Goal: Task Accomplishment & Management: Use online tool/utility

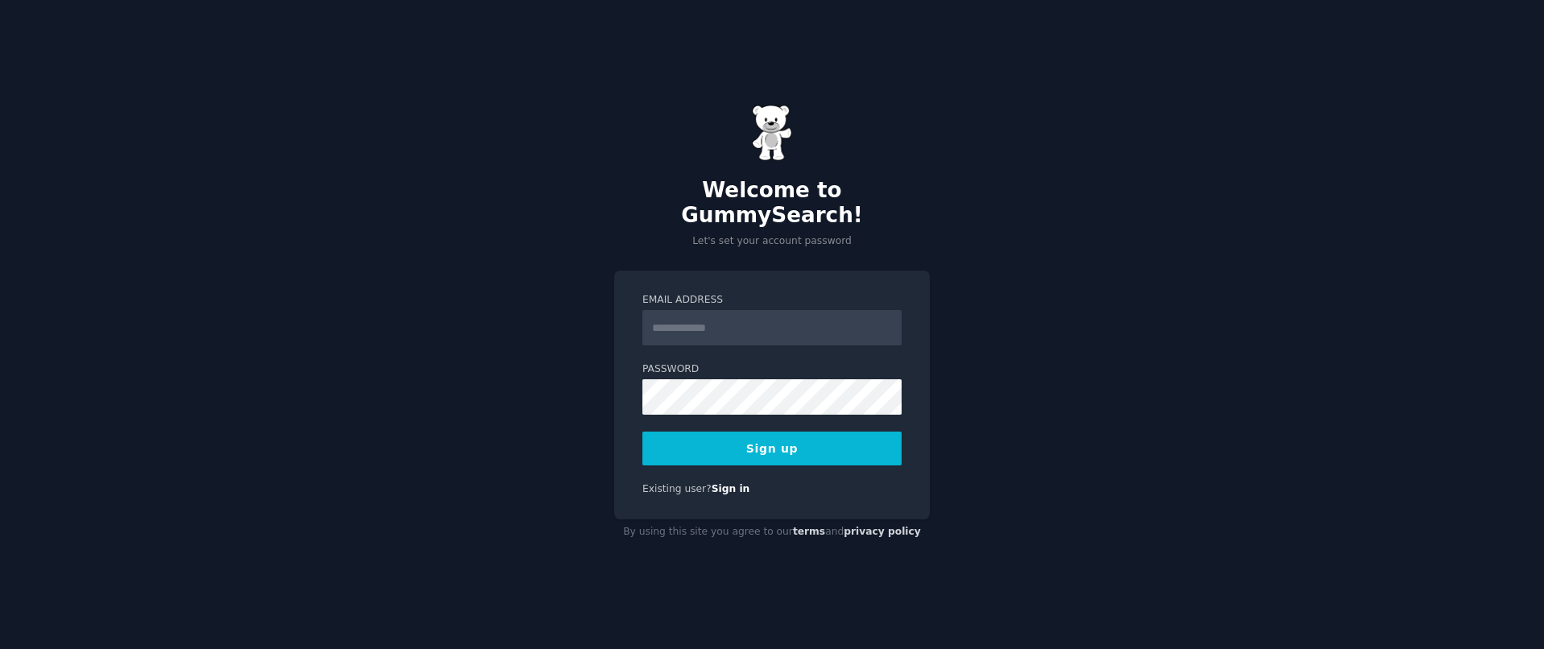
click at [794, 320] on input "Email Address" at bounding box center [771, 327] width 259 height 35
click at [807, 316] on input "Email Address" at bounding box center [771, 327] width 259 height 35
type input "**********"
click at [806, 445] on button "Sign up" at bounding box center [771, 448] width 259 height 34
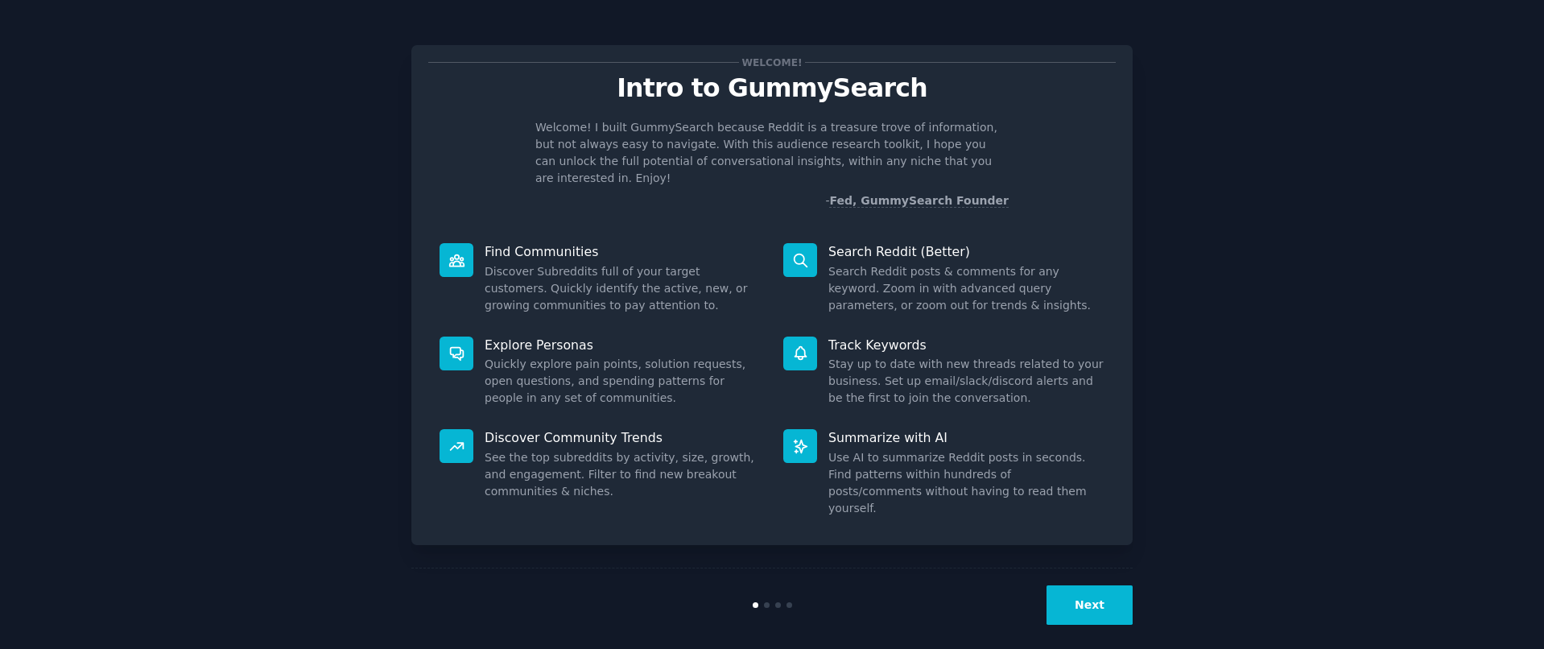
click at [1112, 595] on button "Next" at bounding box center [1089, 604] width 86 height 39
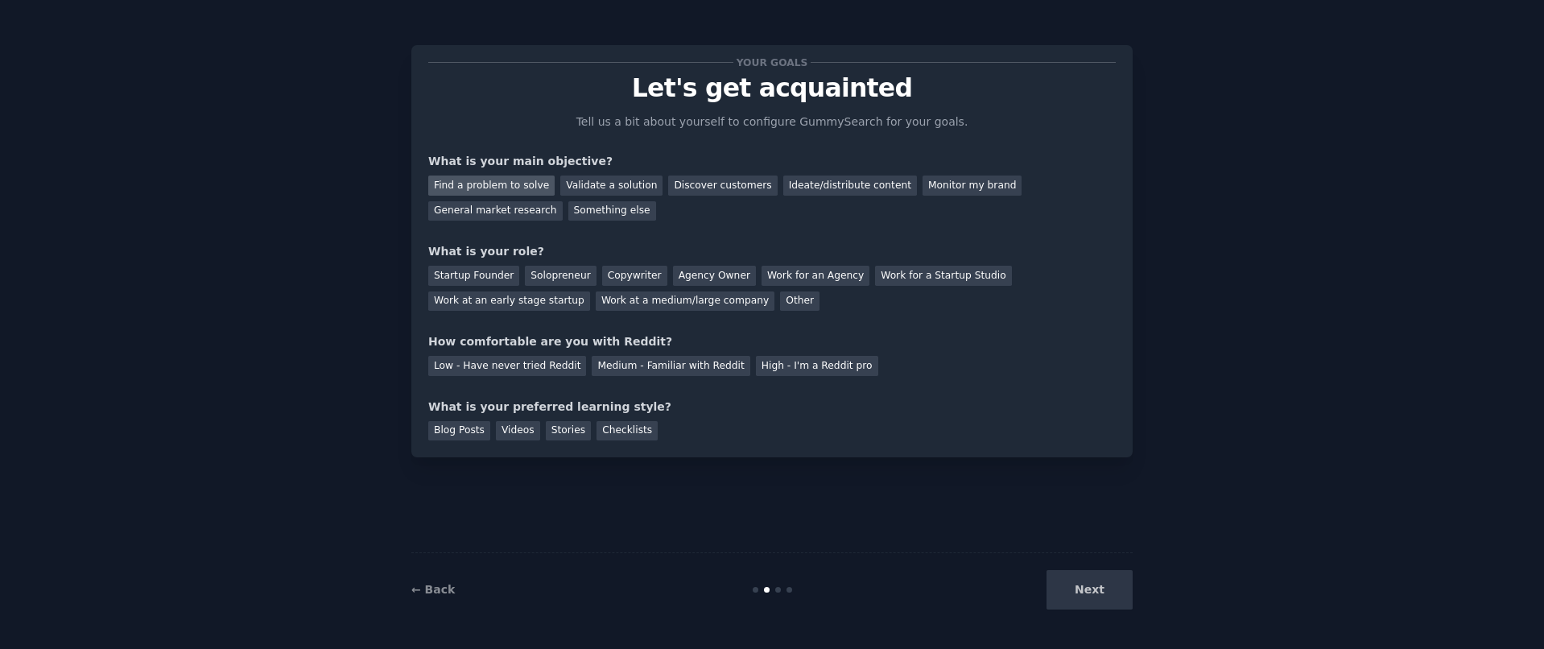
click at [511, 186] on div "Find a problem to solve" at bounding box center [491, 185] width 126 height 20
click at [922, 184] on div "Monitor my brand" at bounding box center [971, 185] width 99 height 20
click at [455, 188] on div "Find a problem to solve" at bounding box center [491, 185] width 126 height 20
click at [552, 283] on div "Solopreneur" at bounding box center [560, 276] width 71 height 20
click at [612, 369] on div "Medium - Familiar with Reddit" at bounding box center [671, 366] width 158 height 20
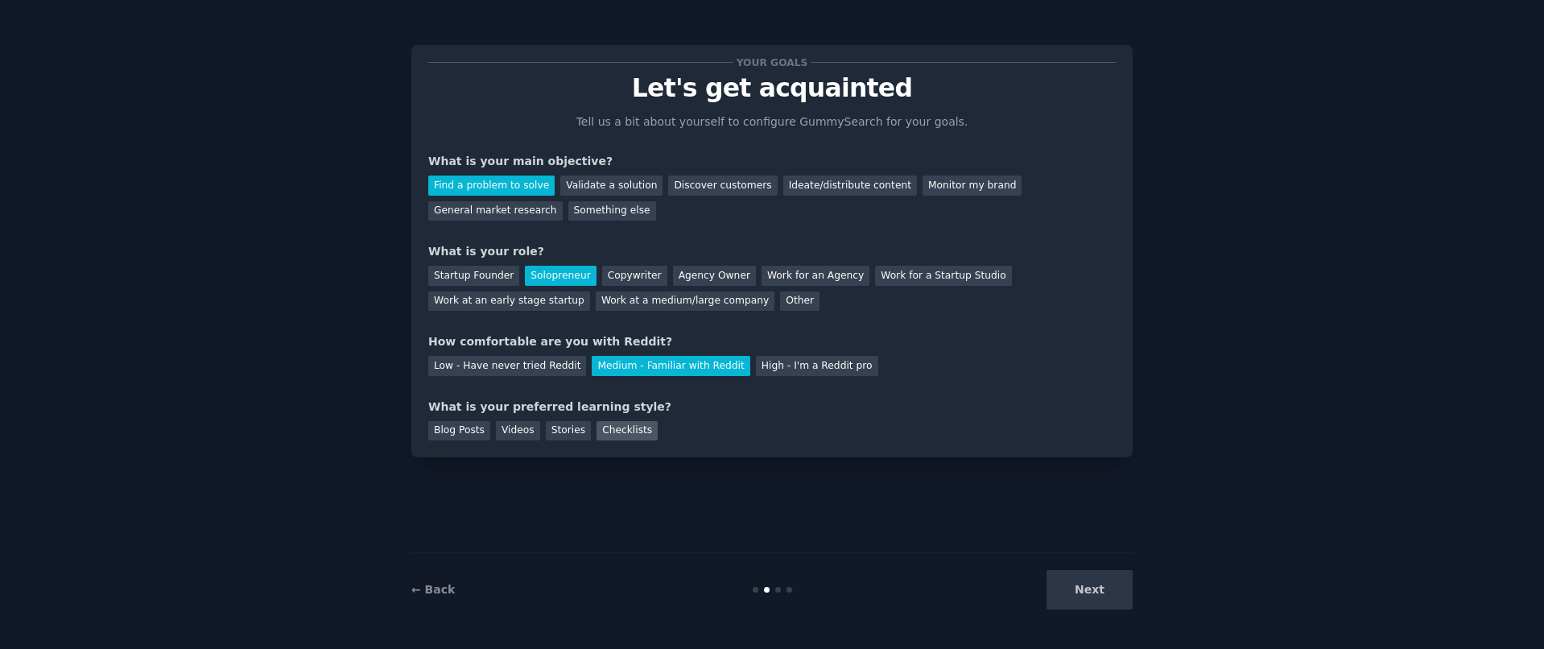
click at [604, 433] on div "Checklists" at bounding box center [626, 431] width 61 height 20
click at [1101, 590] on button "Next" at bounding box center [1089, 589] width 86 height 39
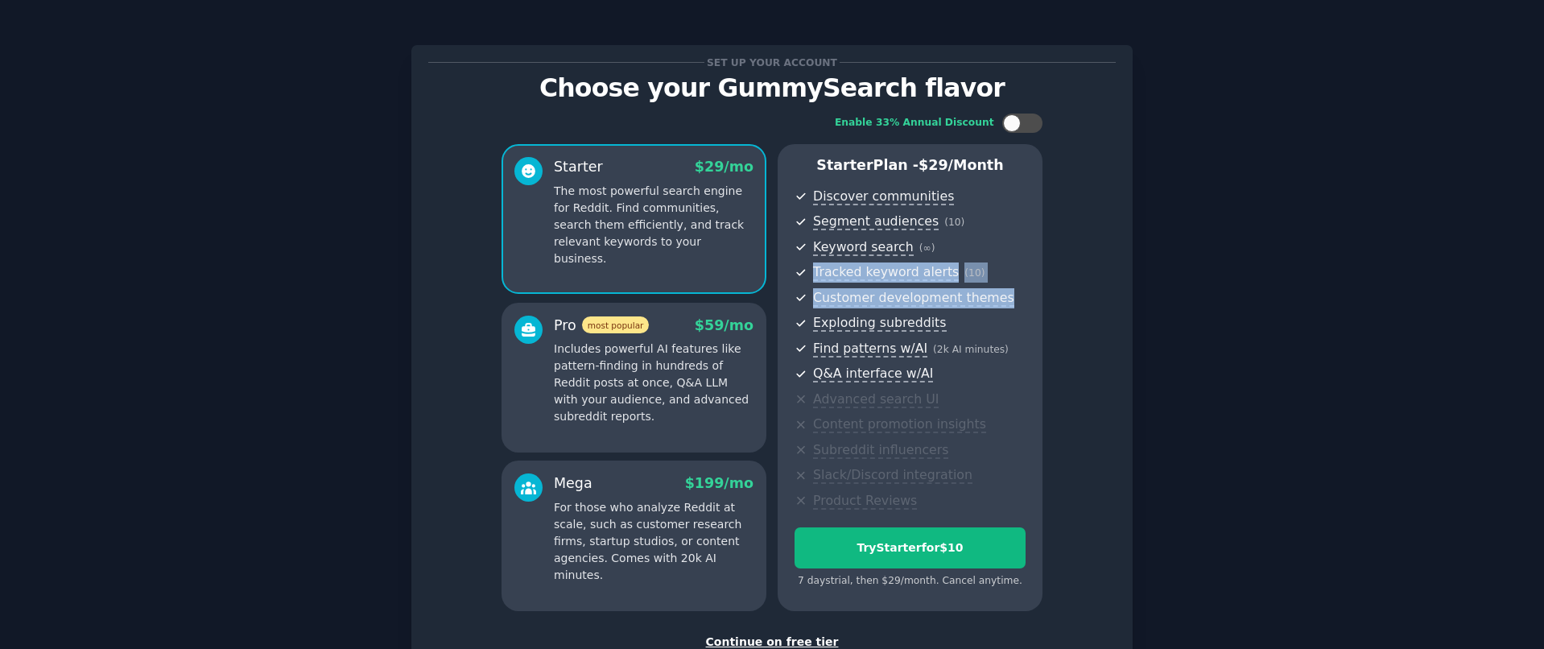
drag, startPoint x: 1539, startPoint y: 254, endPoint x: 1543, endPoint y: 291, distance: 37.2
click at [1542, 300] on main "Set up your account Choose your GummySearch flavor Enable 33% Annual Discount S…" at bounding box center [772, 324] width 1544 height 649
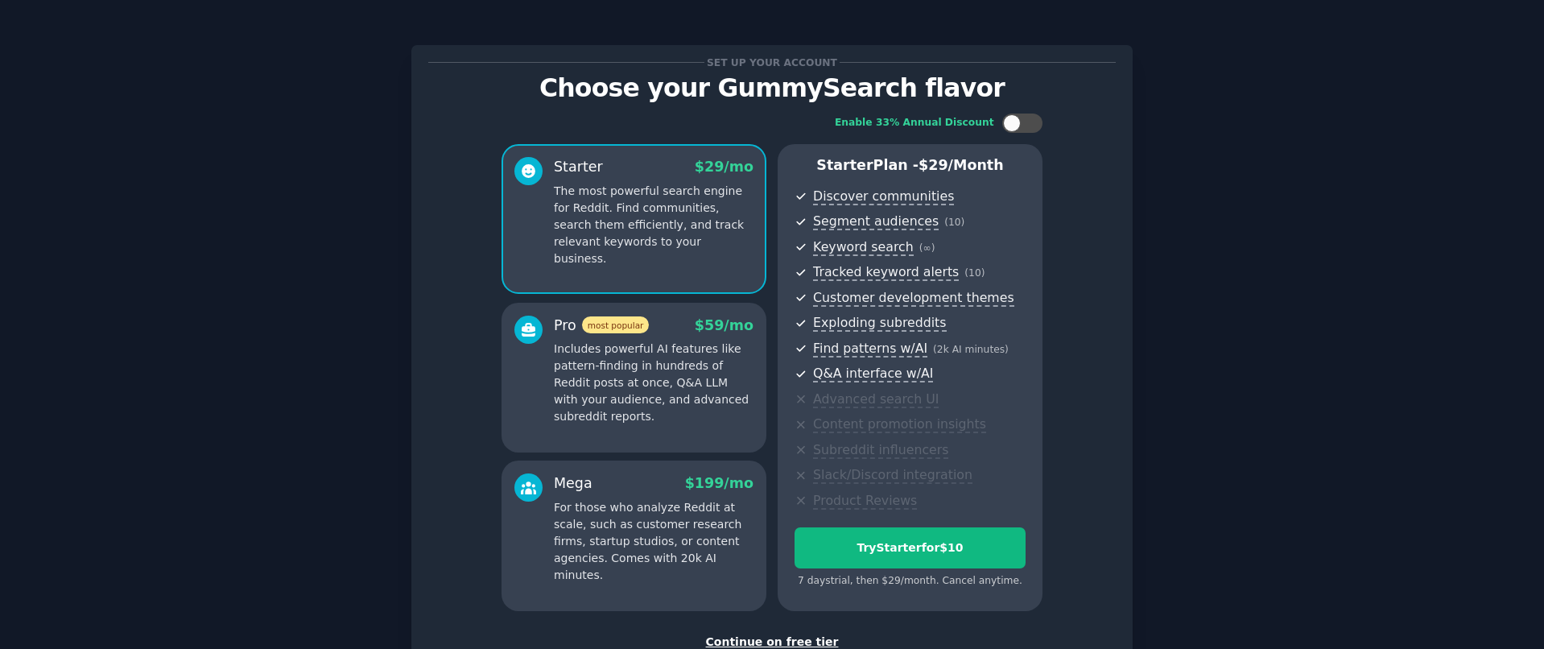
click at [1319, 411] on div "Set up your account Choose your GummySearch flavor Enable 33% Annual Discount S…" at bounding box center [772, 382] width 1499 height 719
click at [798, 641] on div "Continue on free tier" at bounding box center [771, 641] width 687 height 17
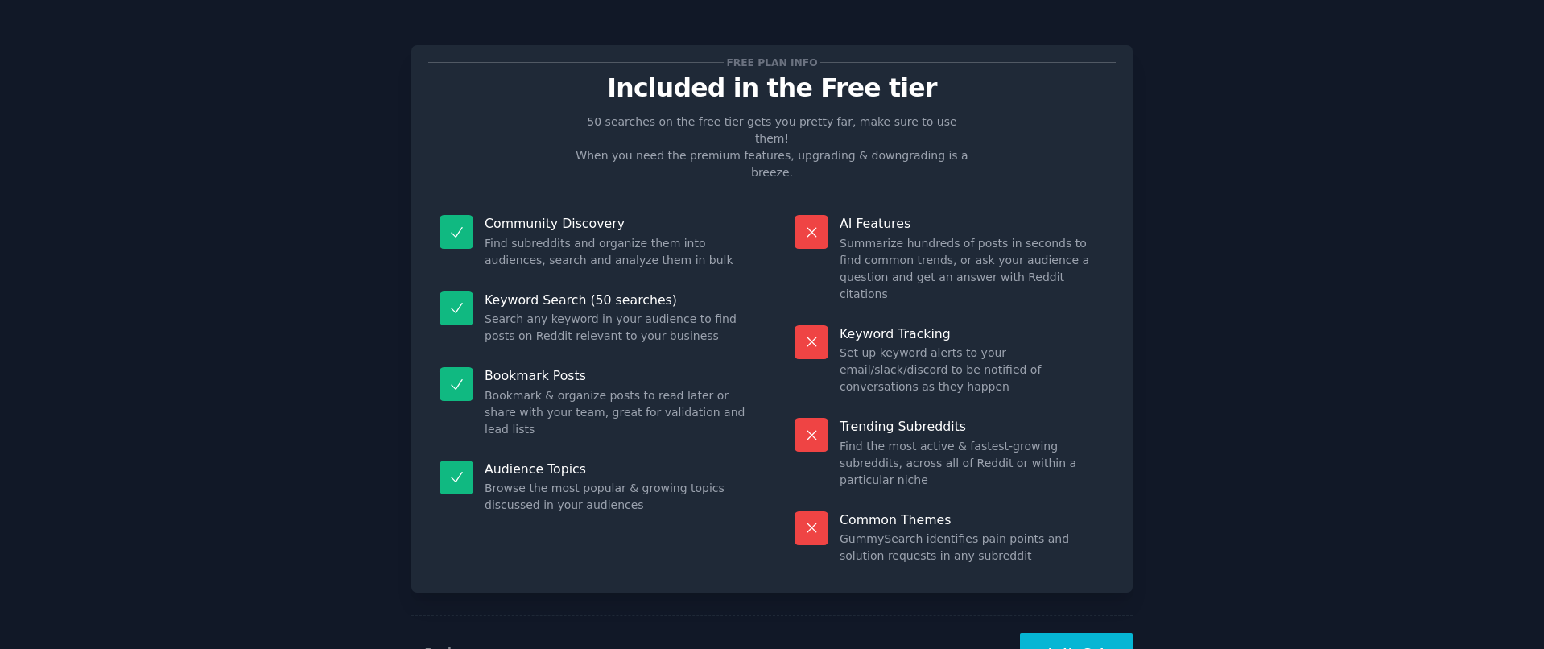
click at [1088, 633] on button "Let's Go!" at bounding box center [1076, 652] width 113 height 39
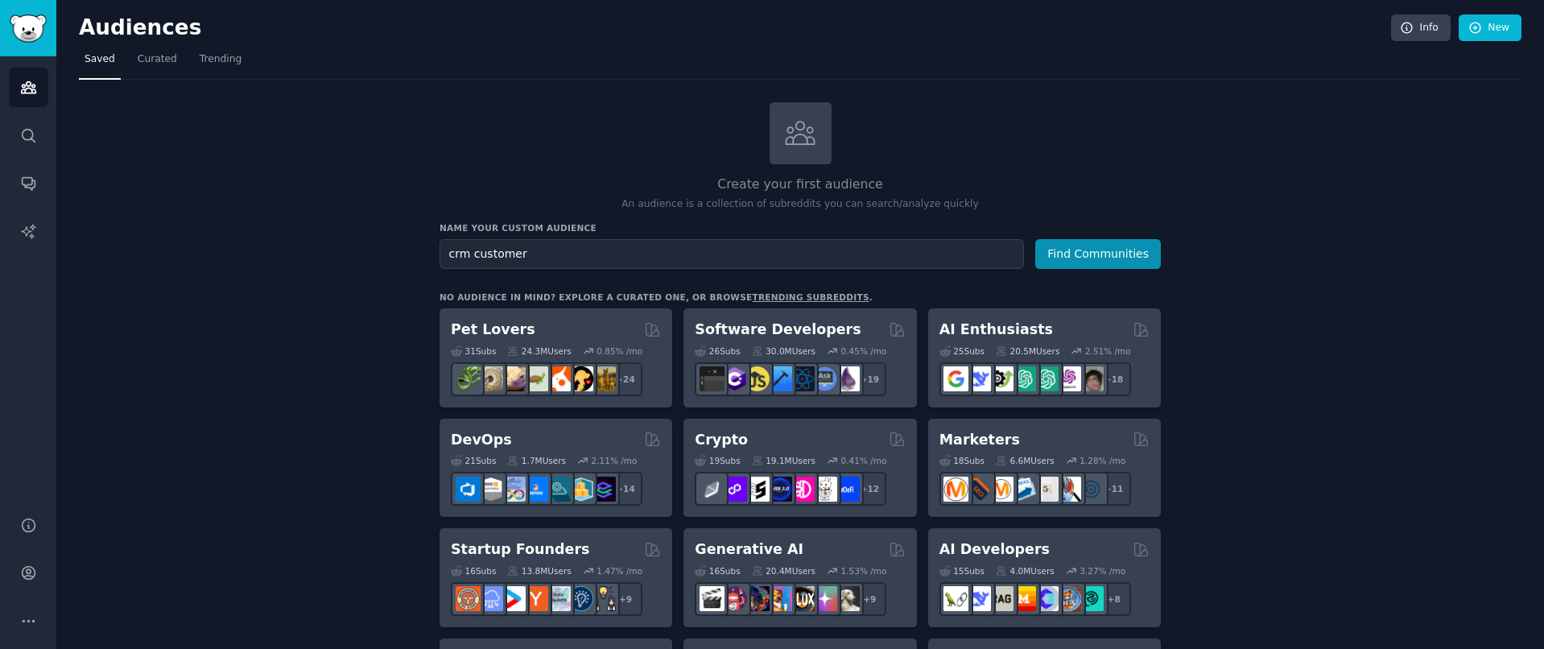
type input "crm customer"
click at [1035, 239] on button "Find Communities" at bounding box center [1098, 254] width 126 height 30
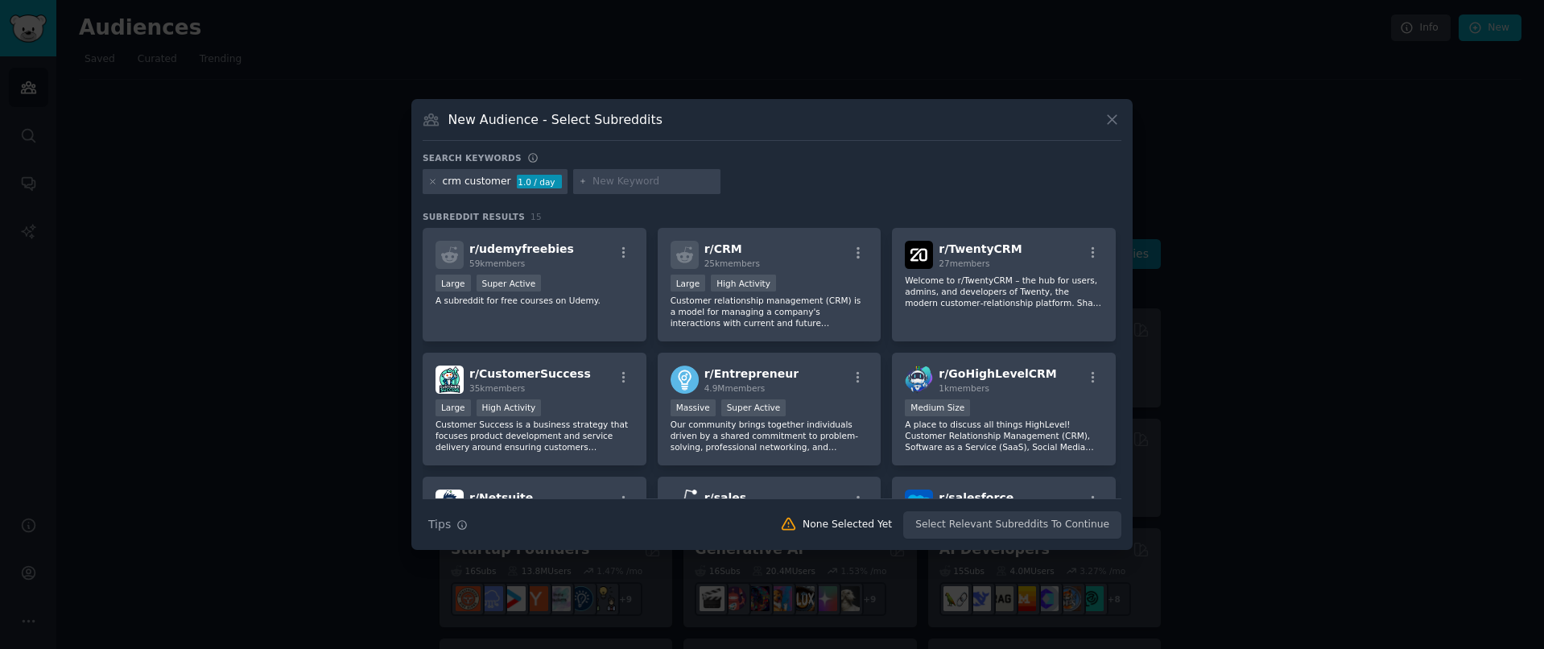
click at [608, 184] on input "text" at bounding box center [653, 182] width 122 height 14
type input "hubspot"
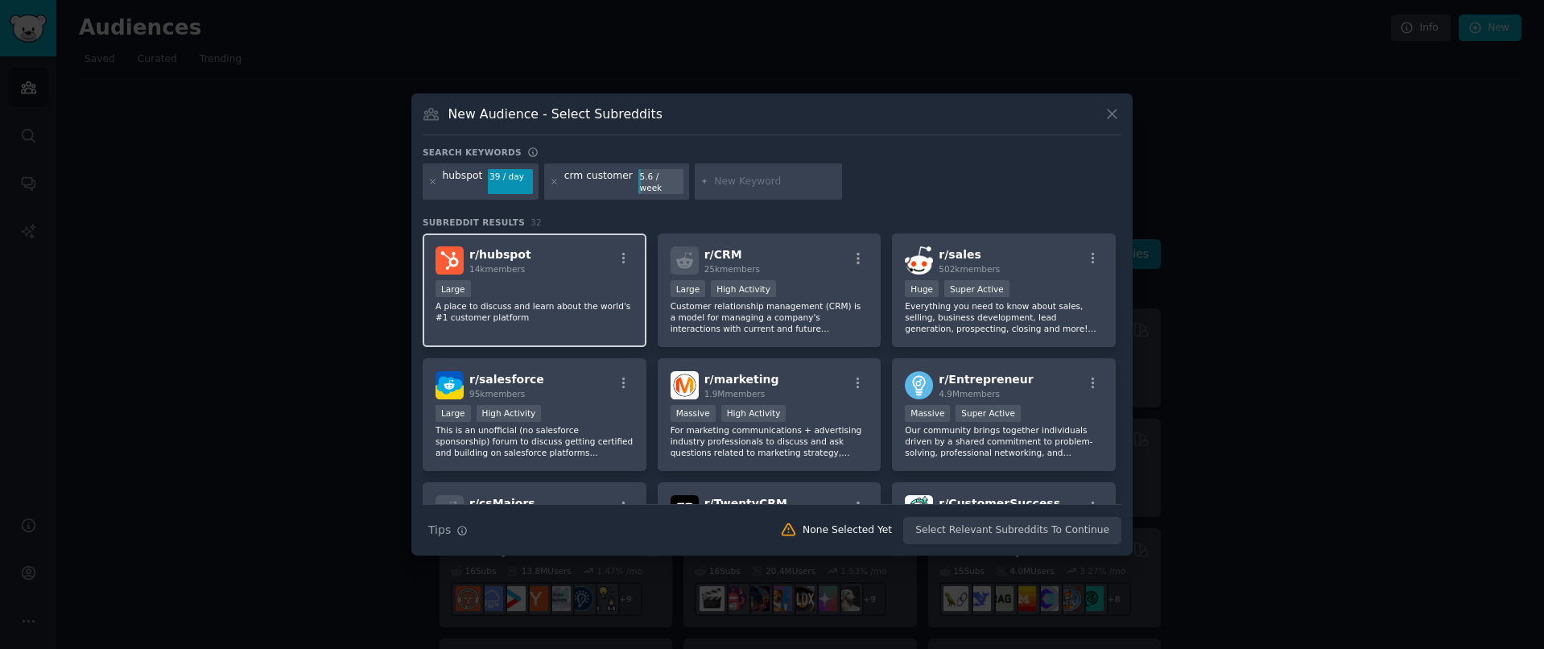
click at [501, 303] on p "A place to discuss and learn about the world's #1 customer platform" at bounding box center [534, 311] width 198 height 23
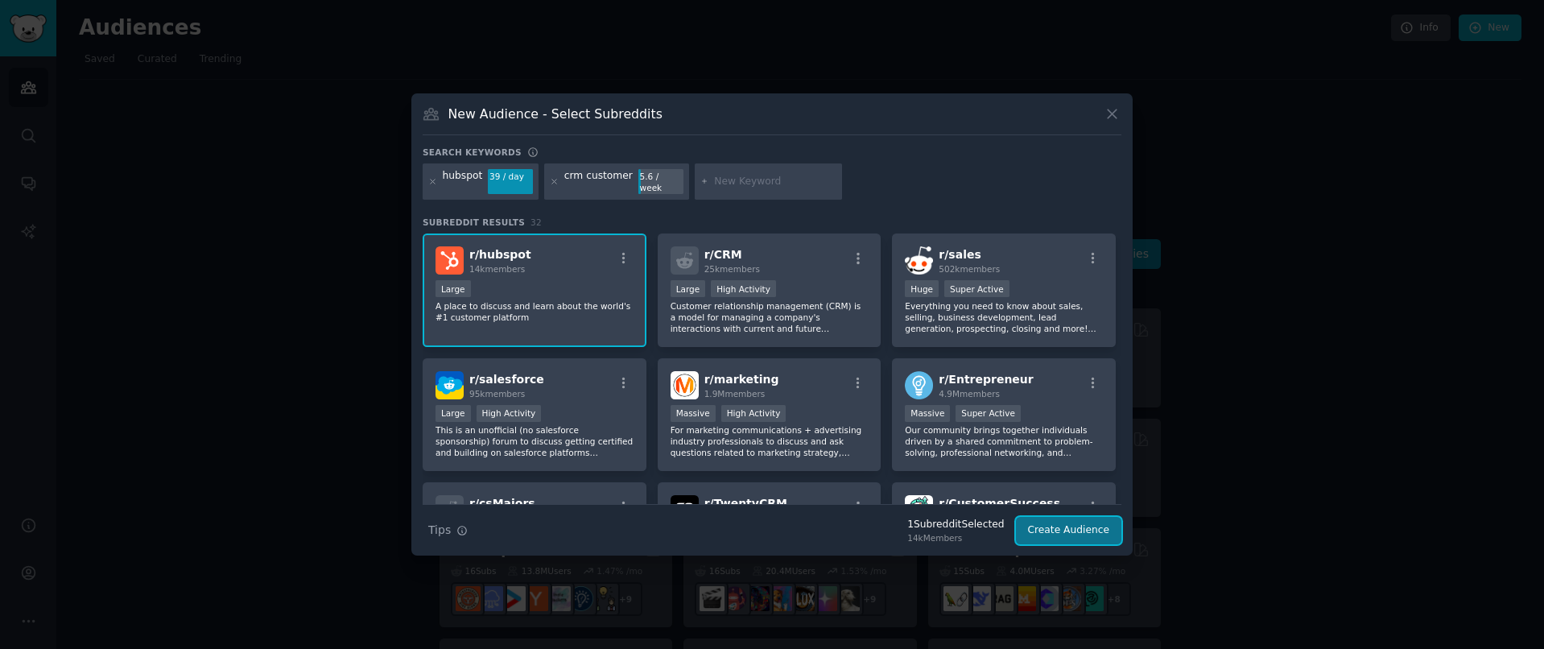
click at [1082, 527] on button "Create Audience" at bounding box center [1069, 530] width 106 height 27
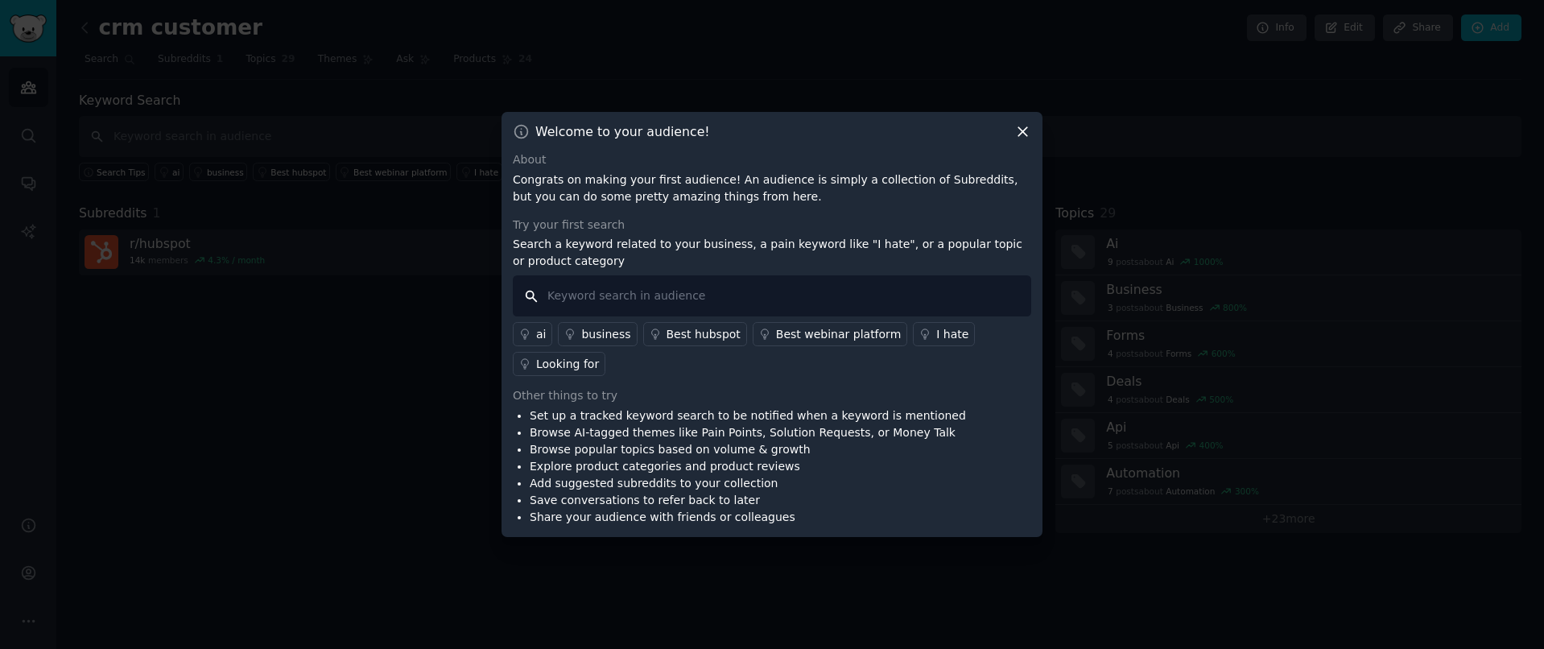
click at [840, 289] on input "text" at bounding box center [772, 295] width 518 height 41
type input "i hate"
click at [936, 334] on div "I hate" at bounding box center [952, 334] width 32 height 17
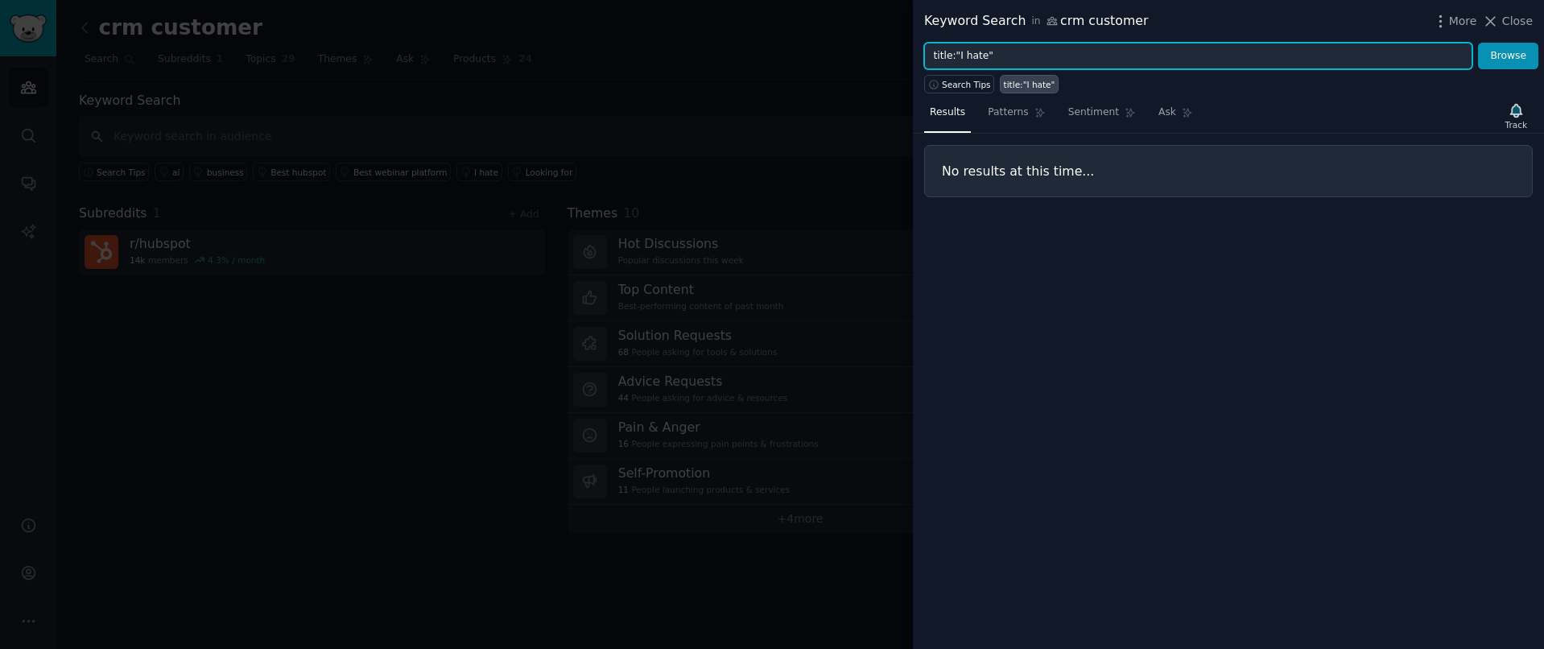
click at [1051, 53] on input "title:"I hate"" at bounding box center [1198, 56] width 548 height 27
type input "i wish"
click at [1478, 43] on button "Browse" at bounding box center [1508, 56] width 60 height 27
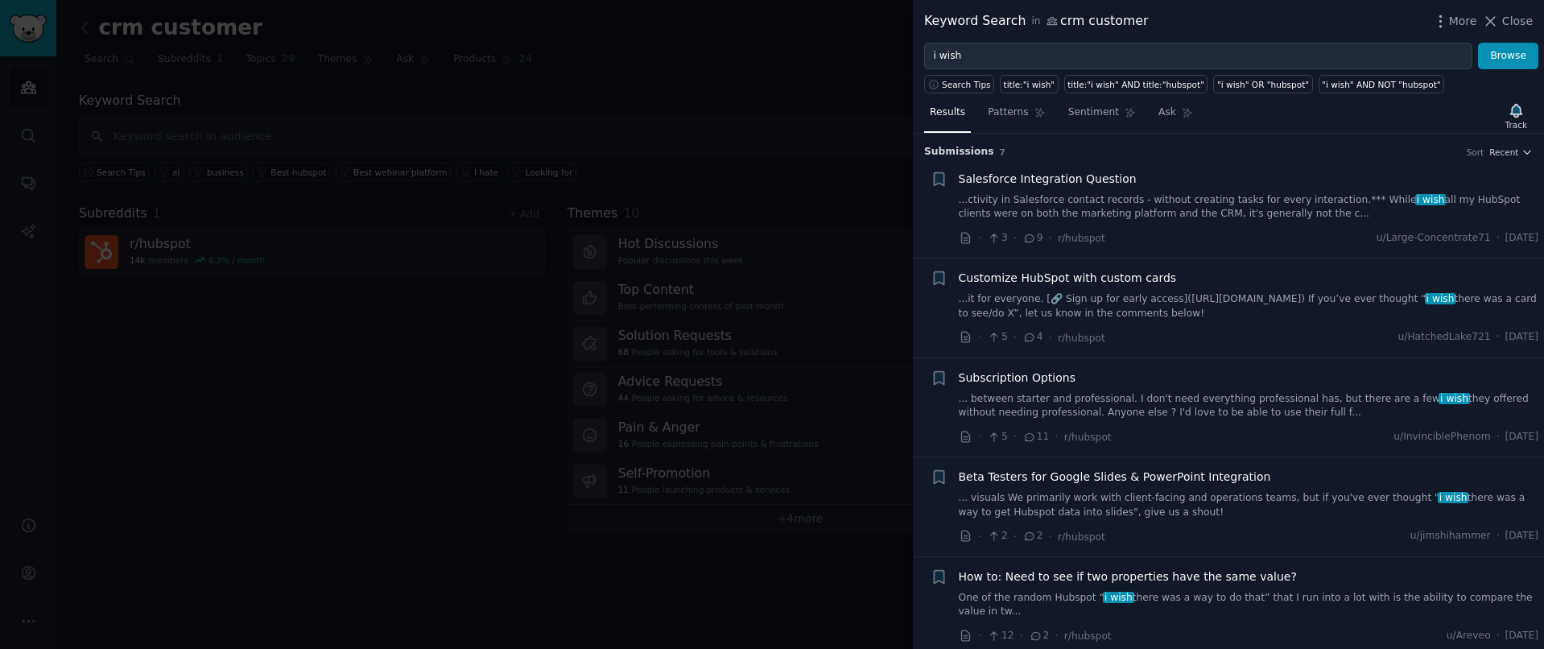
click at [1145, 275] on span "Customize HubSpot with custom cards" at bounding box center [1068, 278] width 218 height 17
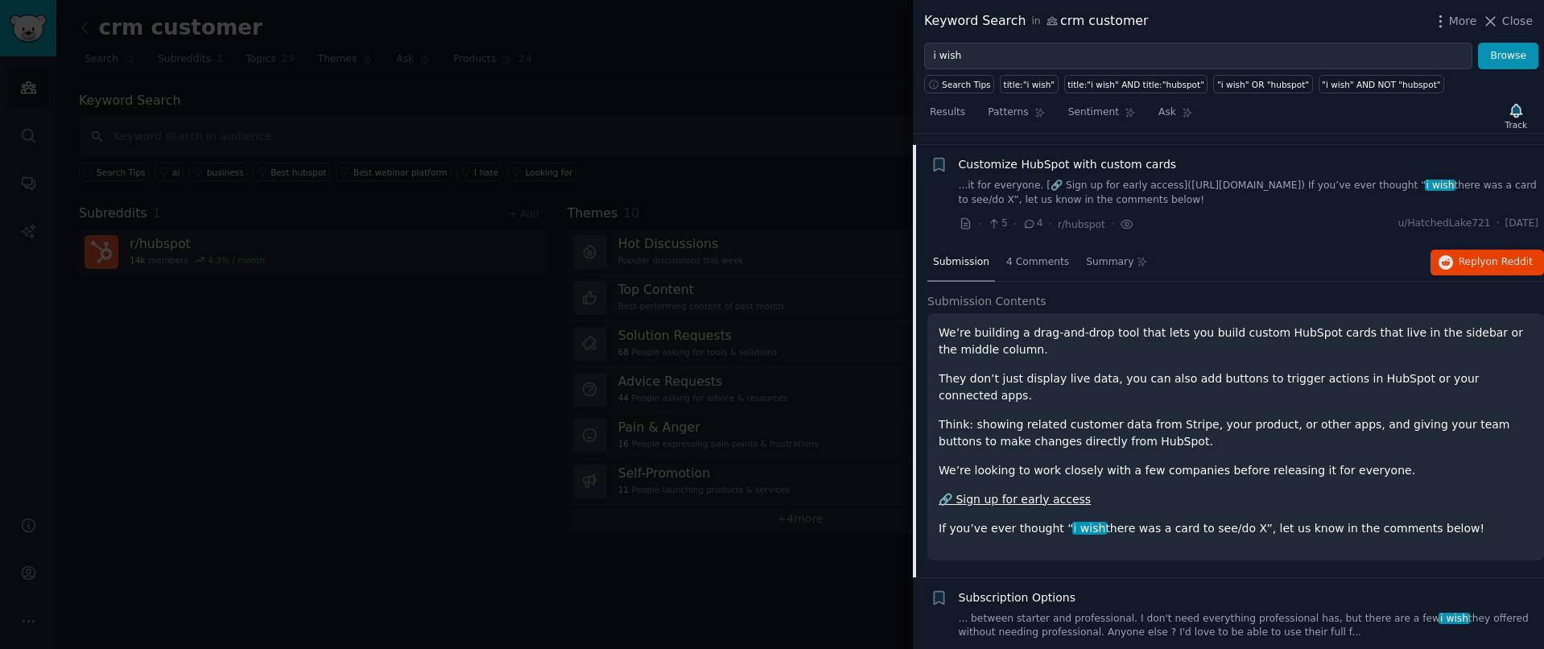
scroll to position [125, 0]
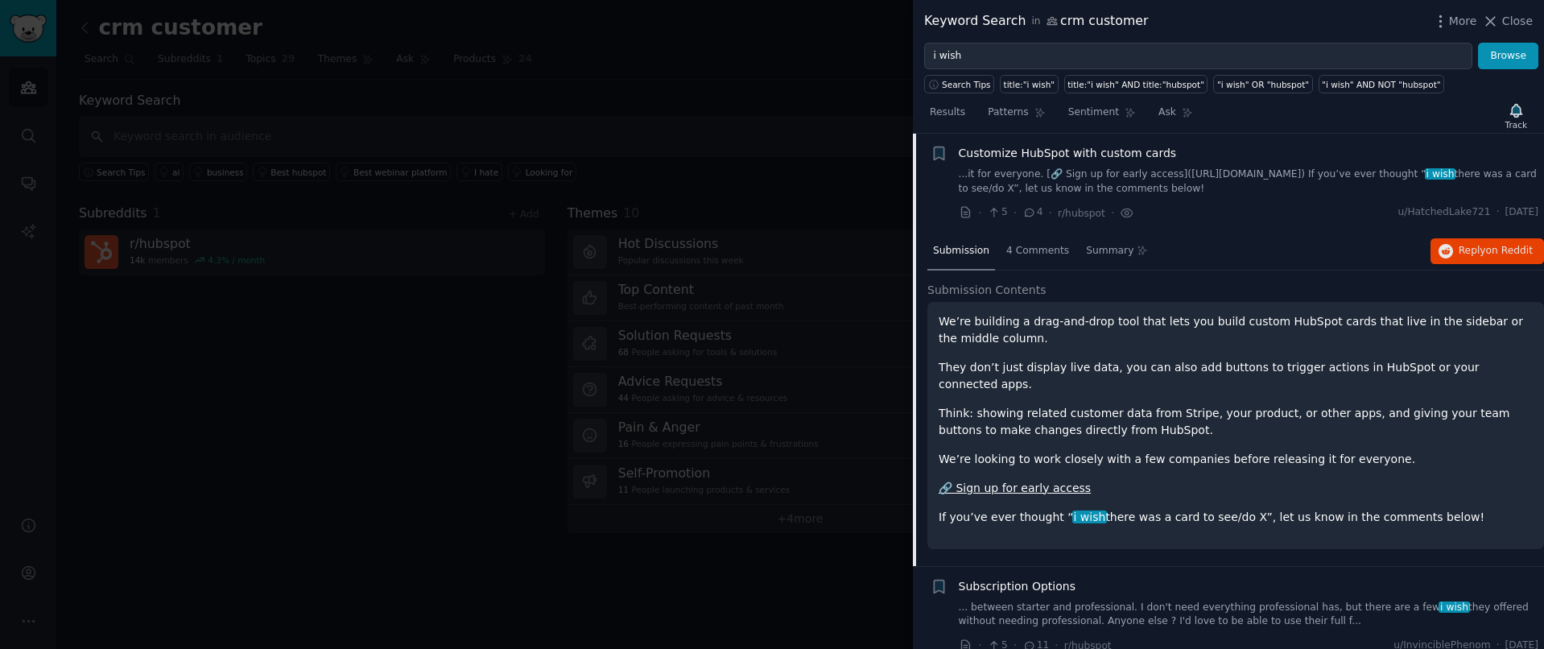
click at [1216, 517] on div "We’re building a drag-and-drop tool that lets you build custom HubSpot cards th…" at bounding box center [1235, 425] width 617 height 247
click at [1484, 486] on div "We’re building a drag-and-drop tool that lets you build custom HubSpot cards th…" at bounding box center [1235, 419] width 594 height 212
click at [1038, 242] on div "4 Comments" at bounding box center [1037, 252] width 74 height 39
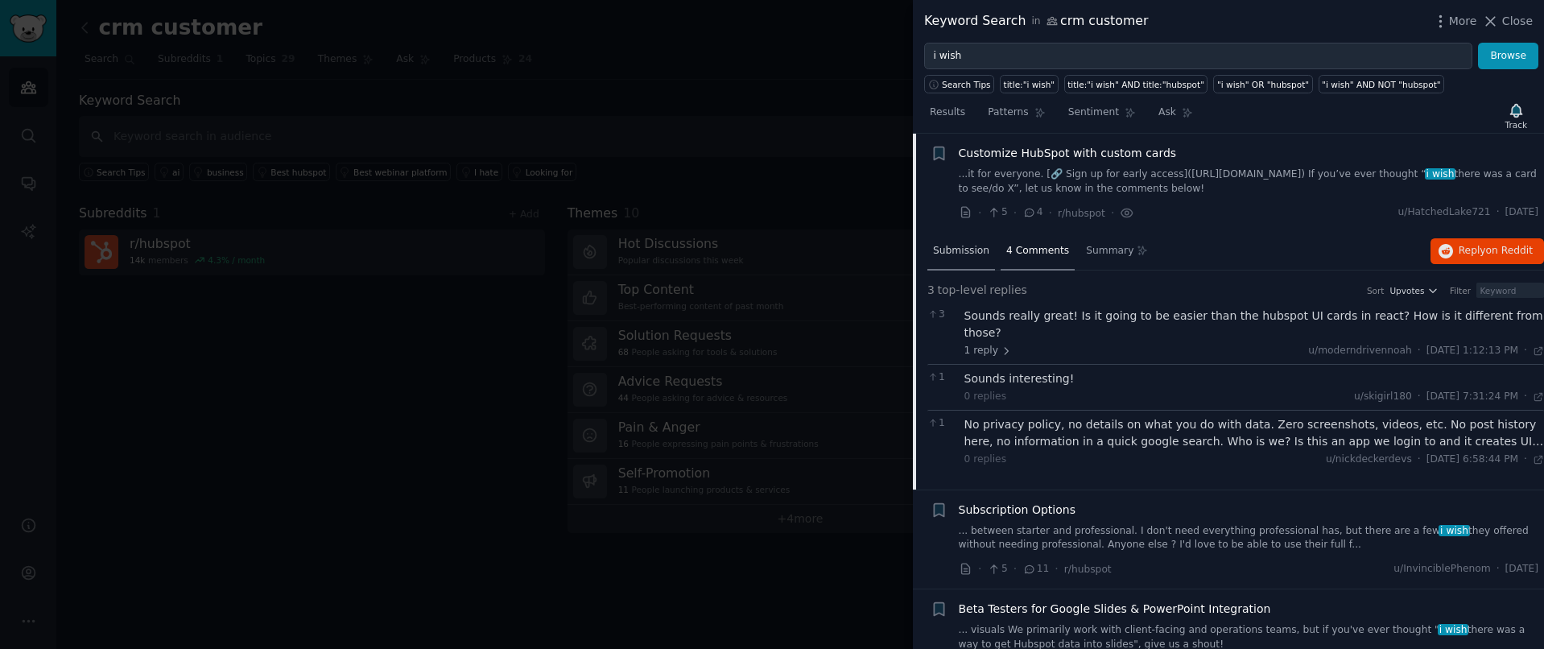
click at [963, 247] on span "Submission" at bounding box center [961, 251] width 56 height 14
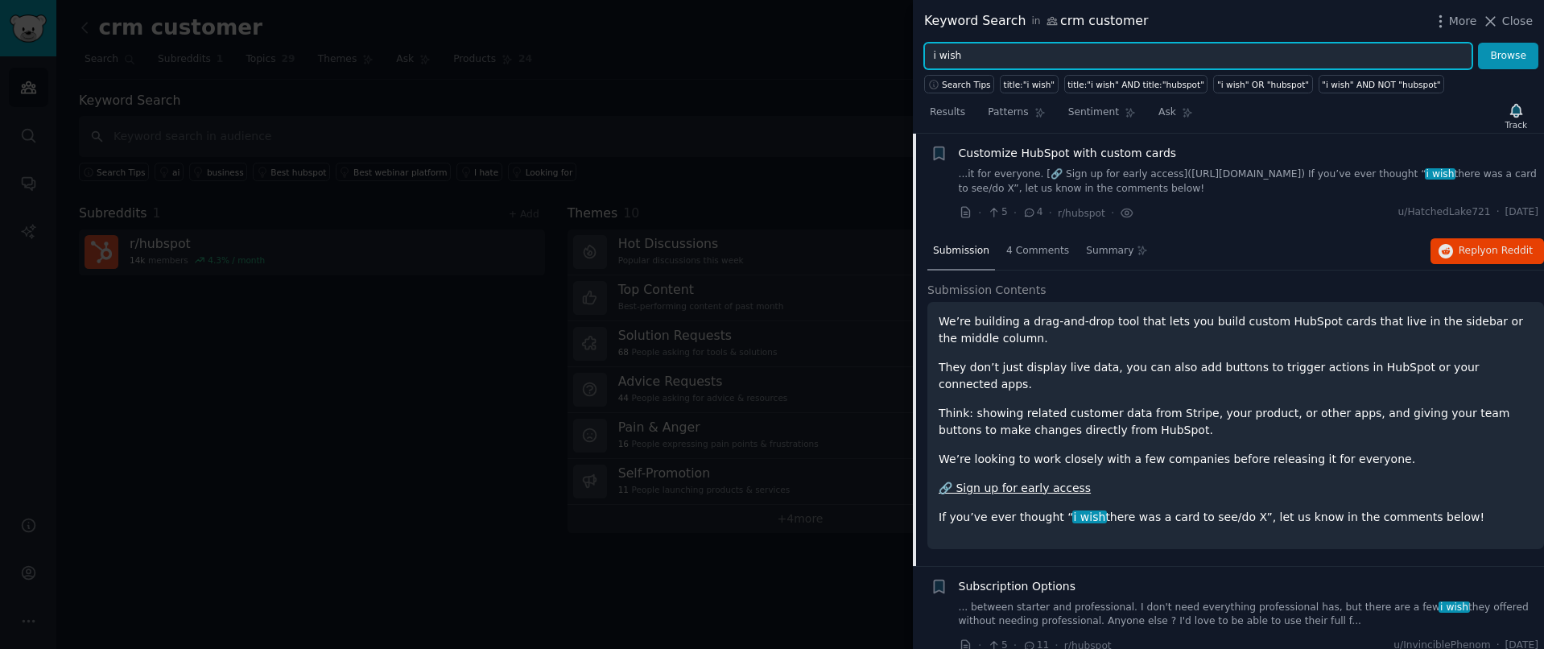
click at [949, 59] on input "i wish" at bounding box center [1198, 56] width 548 height 27
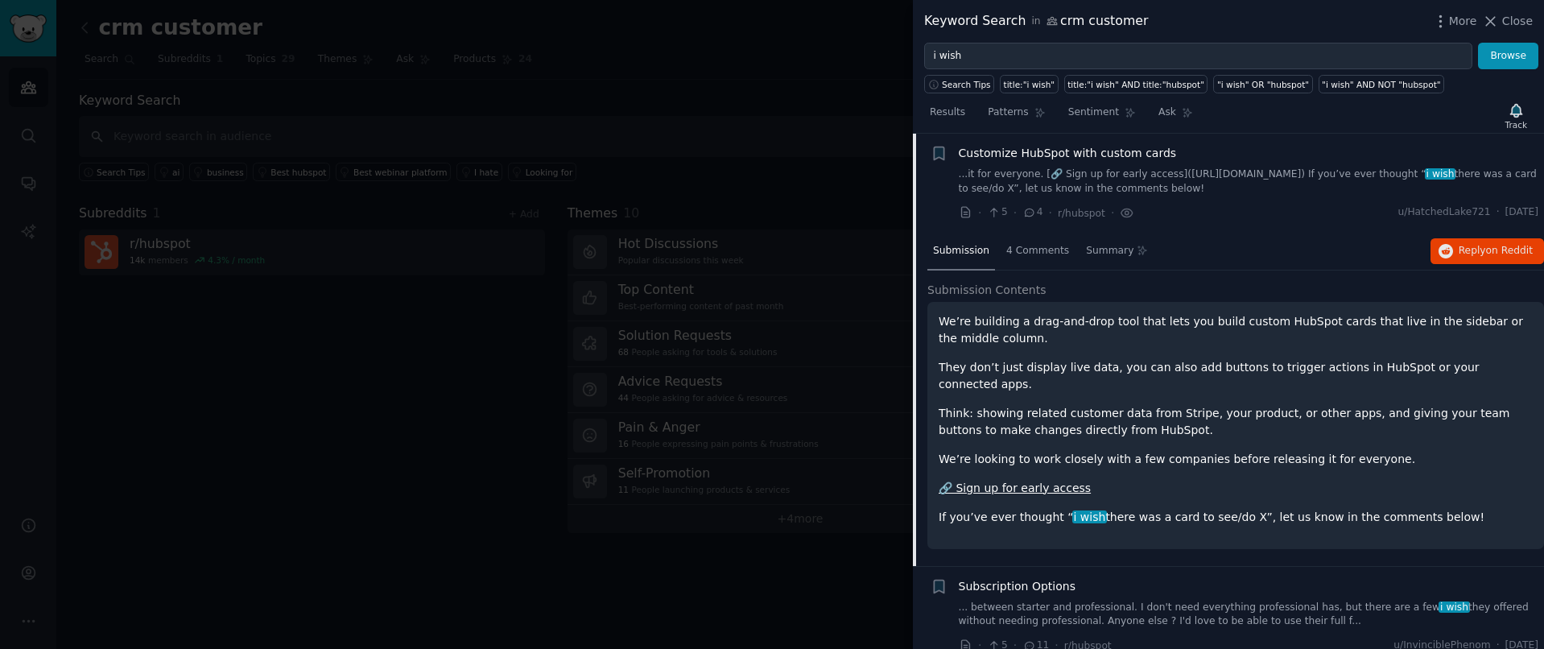
click at [176, 233] on div at bounding box center [772, 324] width 1544 height 649
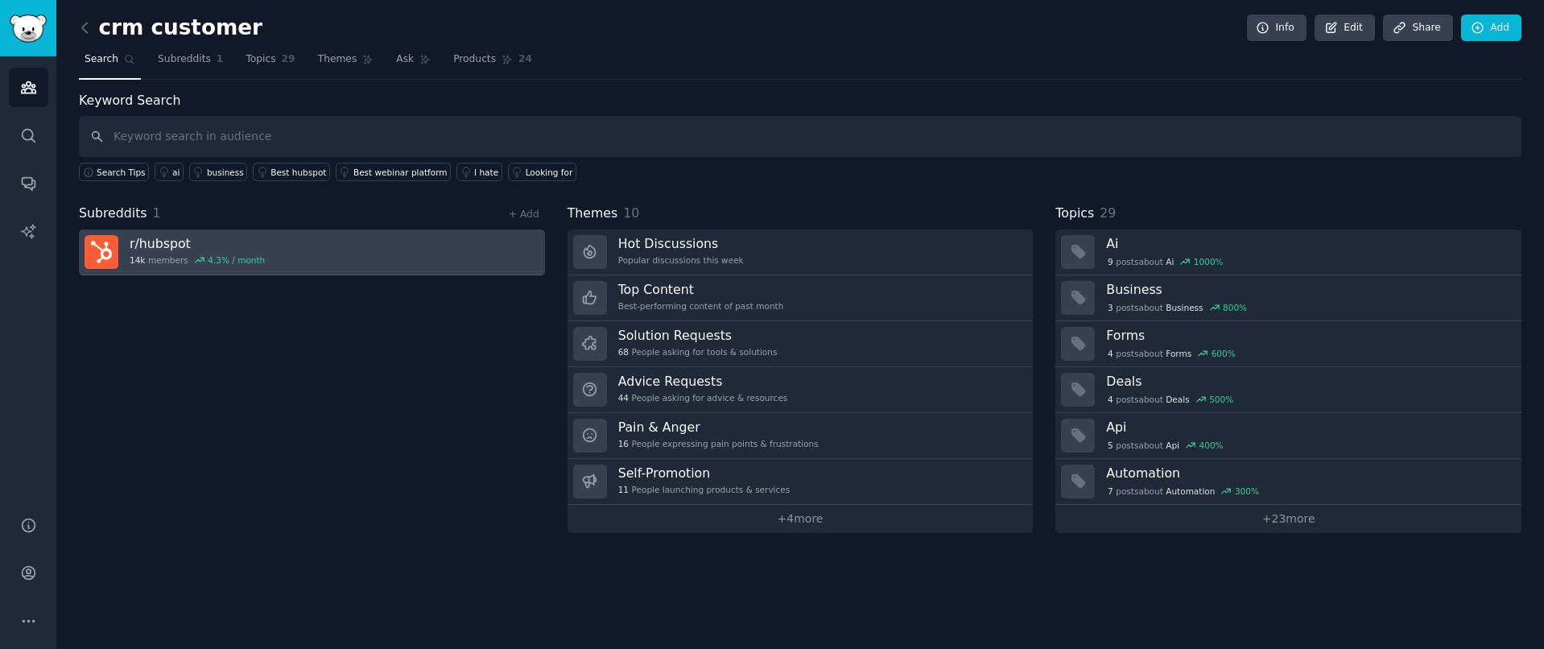
click at [176, 244] on h3 "r/ hubspot" at bounding box center [197, 243] width 135 height 17
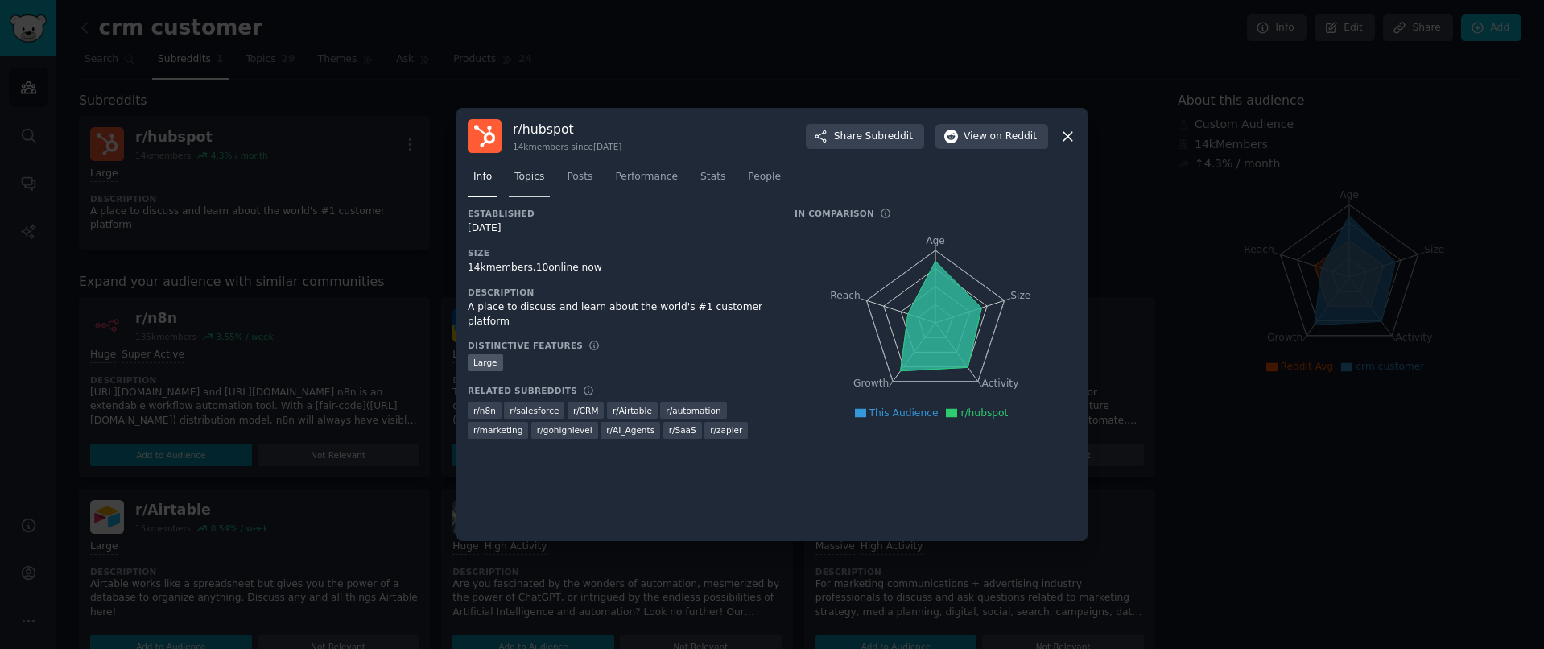
click at [536, 176] on span "Topics" at bounding box center [529, 177] width 30 height 14
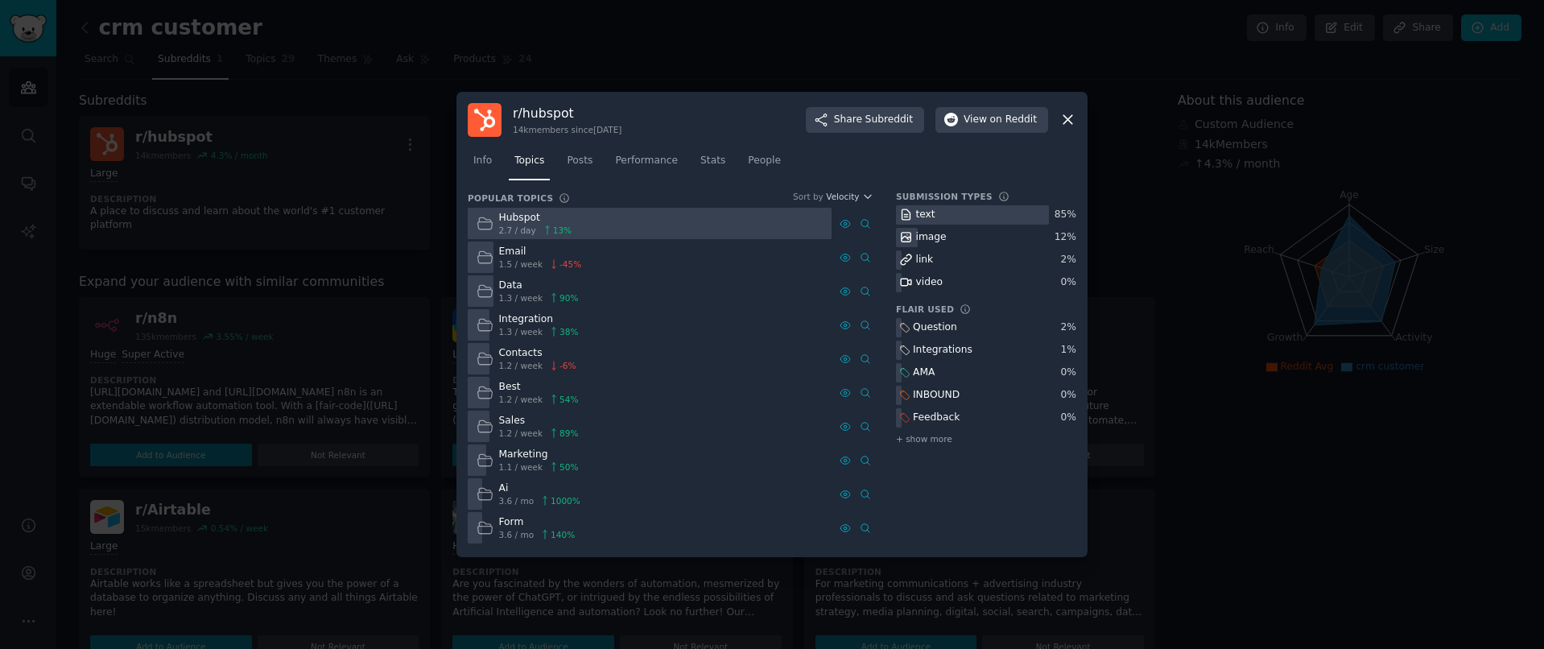
click at [512, 497] on span "3.6 / mo" at bounding box center [516, 500] width 35 height 11
click at [504, 489] on div "Ai" at bounding box center [539, 488] width 81 height 14
click at [483, 497] on icon at bounding box center [484, 493] width 17 height 17
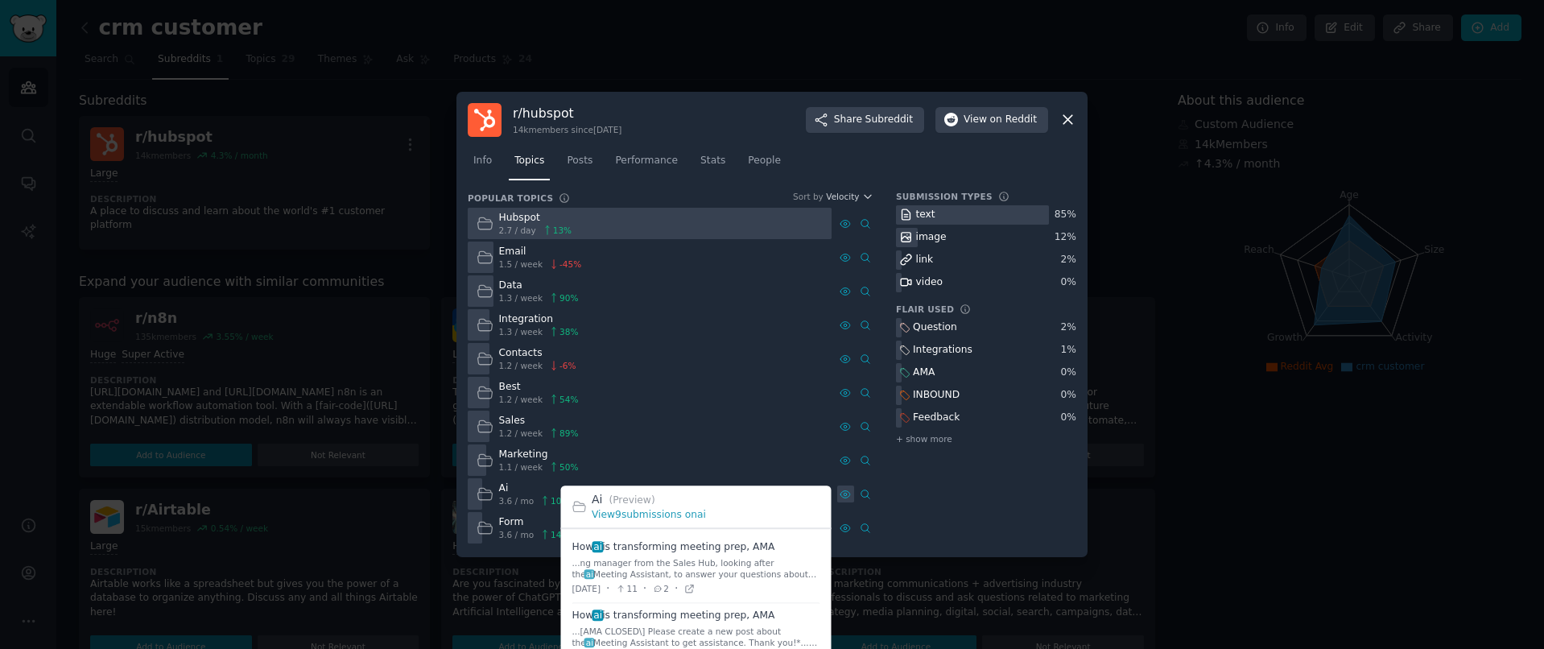
click at [844, 493] on icon at bounding box center [844, 494] width 3 height 3
click at [695, 515] on link "View 9 submissions on ai" at bounding box center [649, 514] width 114 height 11
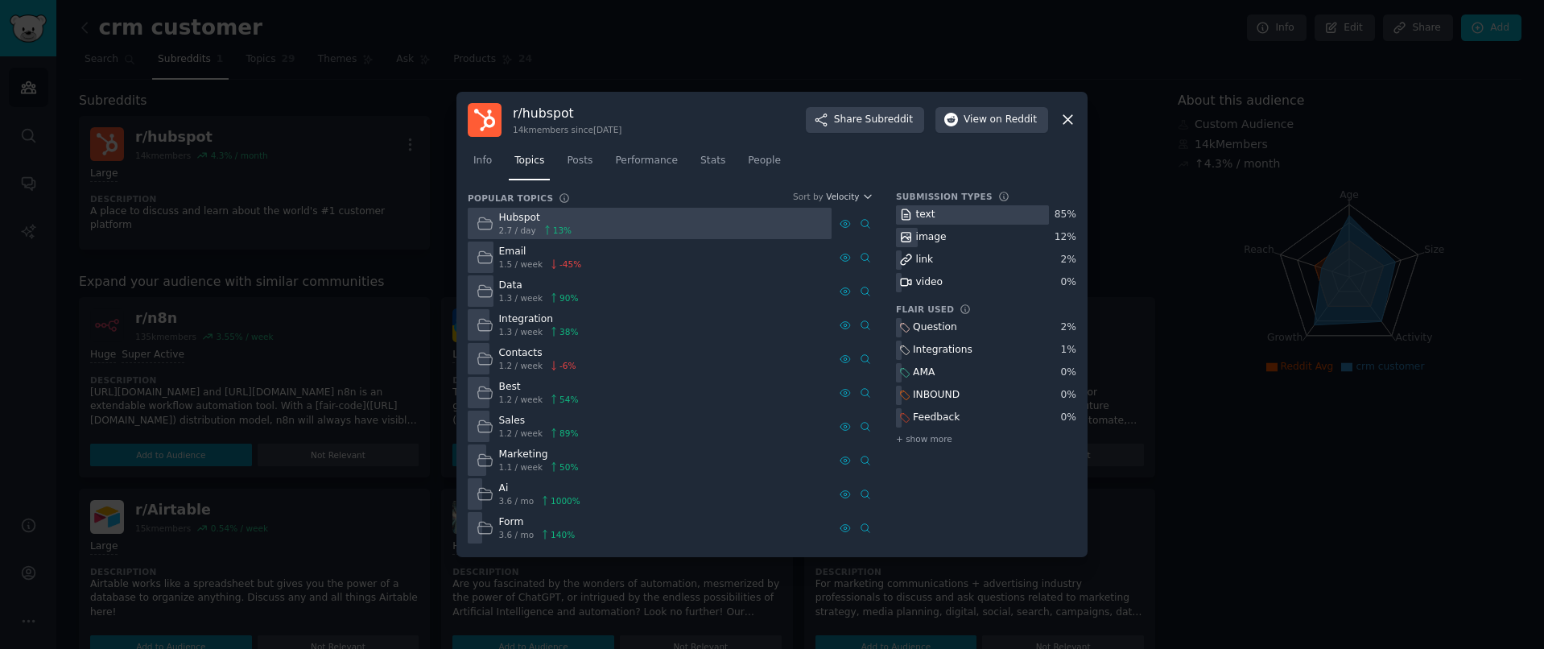
click at [558, 233] on span "13 %" at bounding box center [562, 230] width 19 height 11
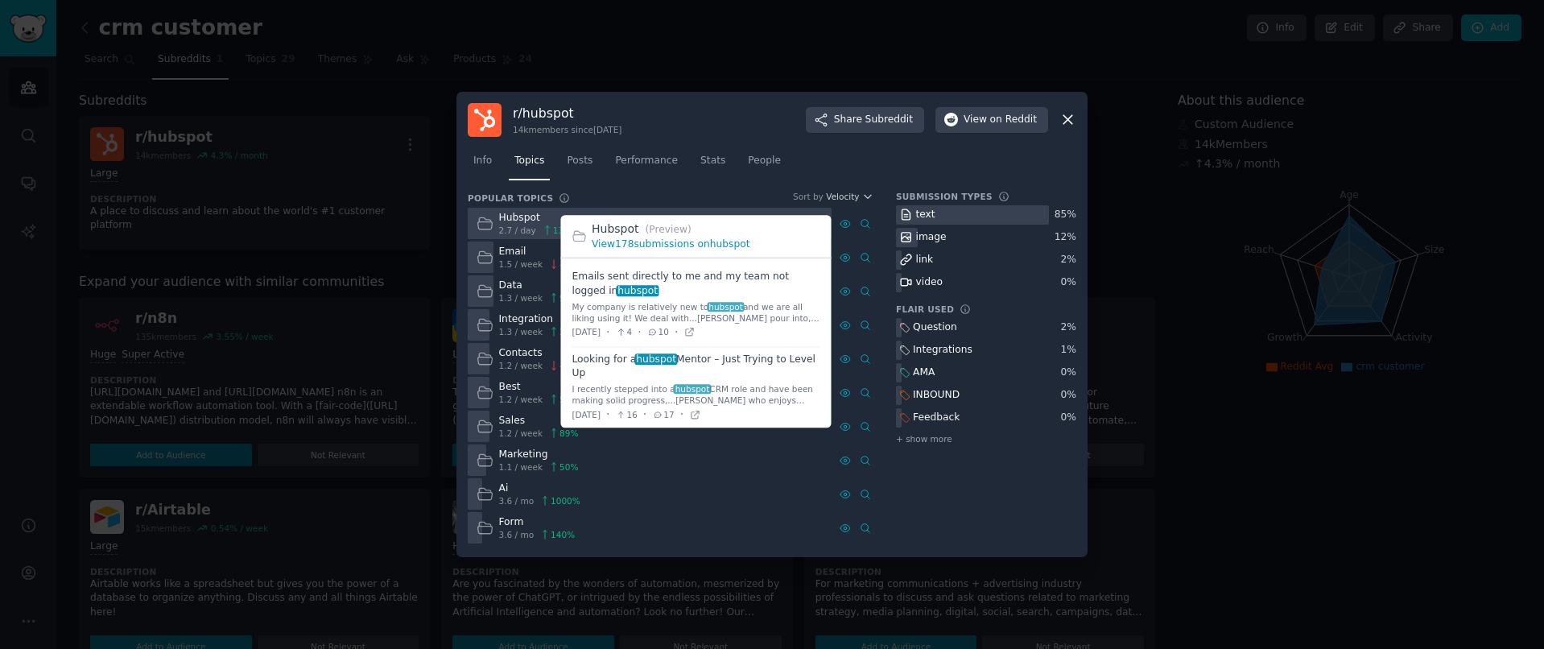
click at [731, 247] on link "View 178 submissions on hubspot" at bounding box center [671, 243] width 158 height 11
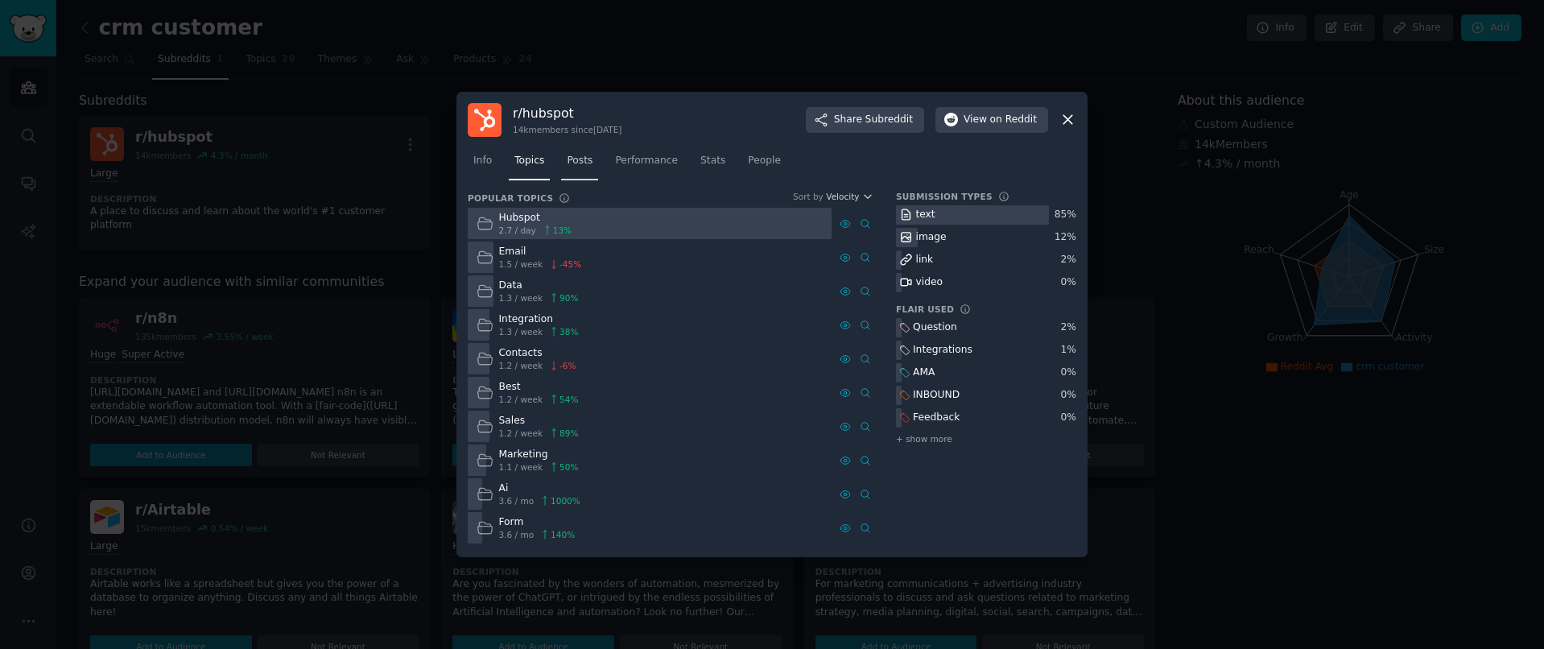
click at [591, 159] on span "Posts" at bounding box center [580, 161] width 26 height 14
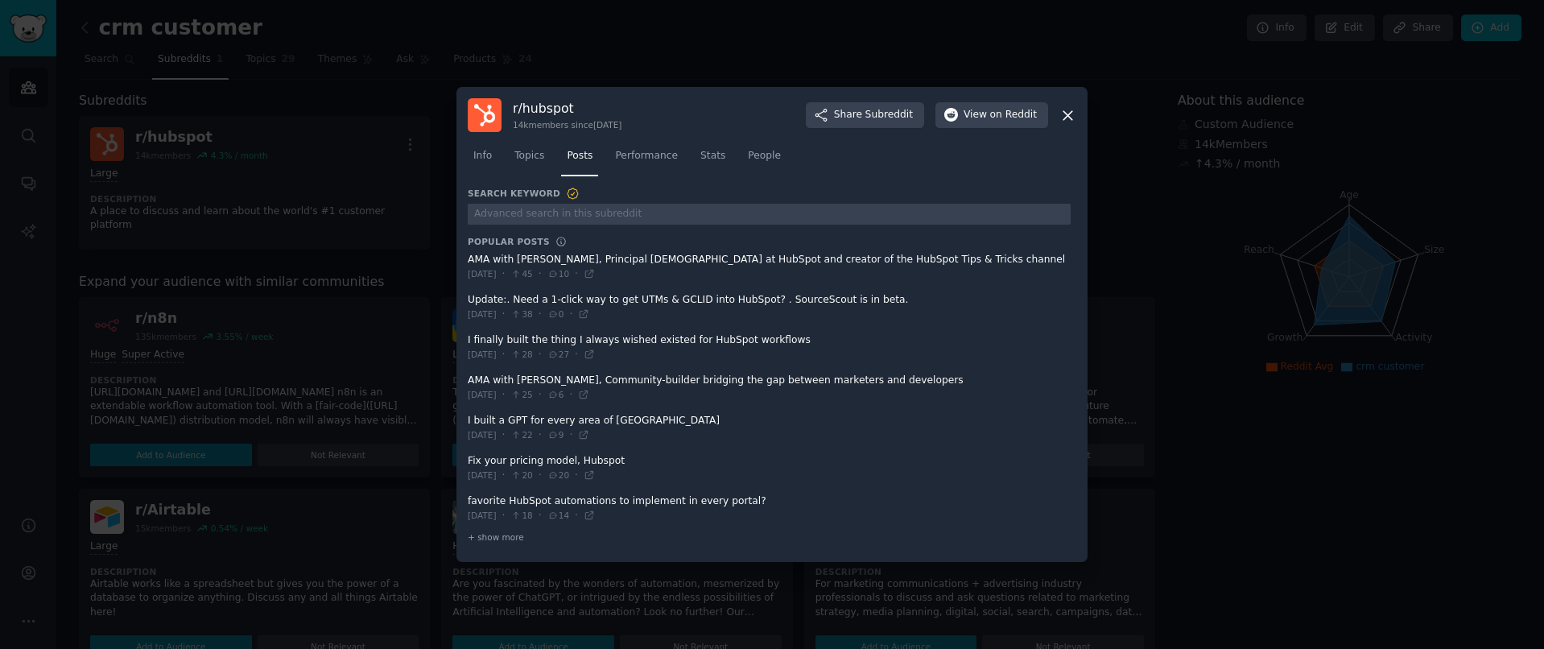
click at [641, 336] on span at bounding box center [769, 347] width 603 height 39
click at [621, 344] on span at bounding box center [769, 347] width 603 height 39
drag, startPoint x: 571, startPoint y: 105, endPoint x: 522, endPoint y: 110, distance: 50.1
click at [522, 110] on h3 "r/ hubspot" at bounding box center [567, 108] width 109 height 17
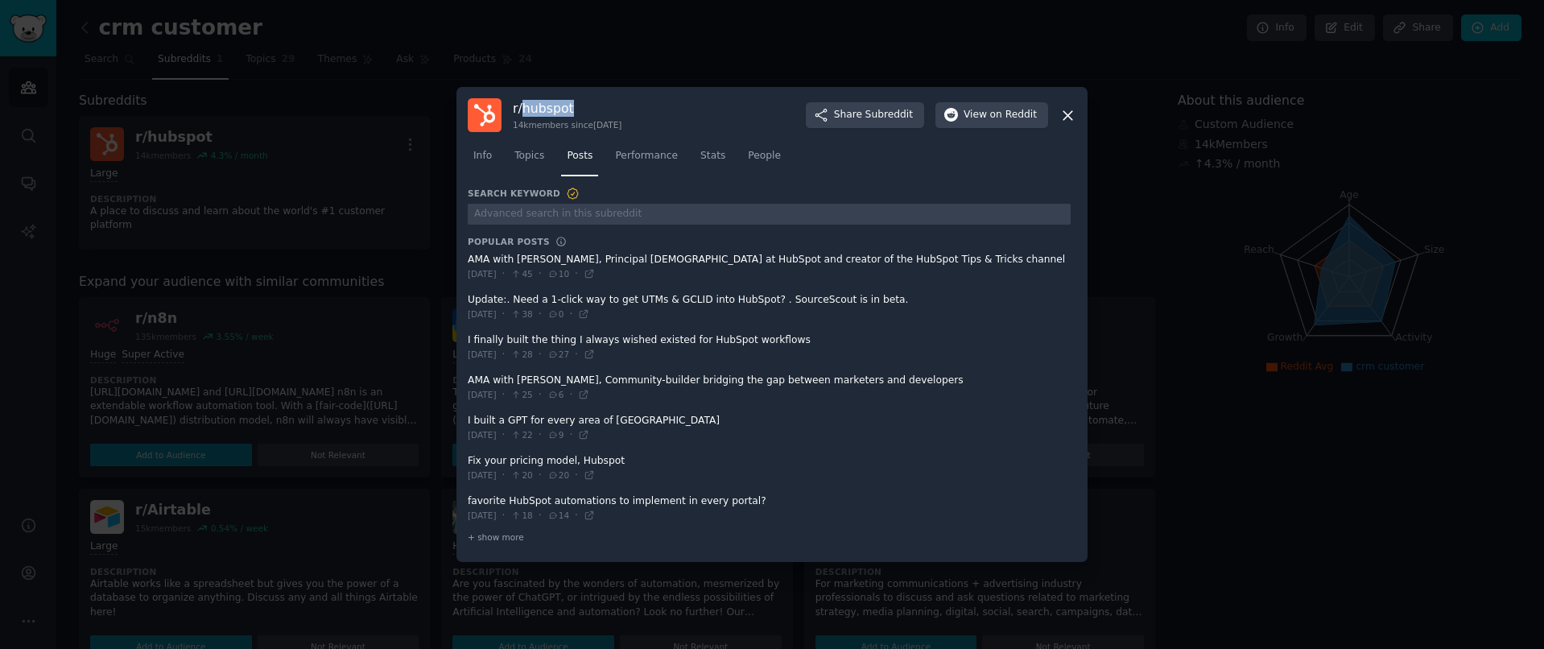
copy h3 "hubspot"
